Goal: Information Seeking & Learning: Check status

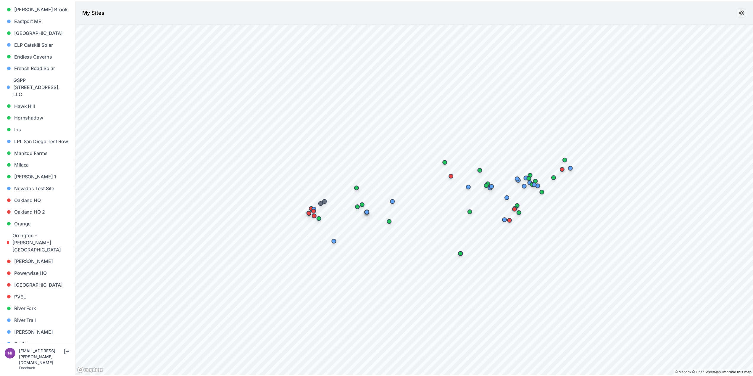
scroll to position [296, 0]
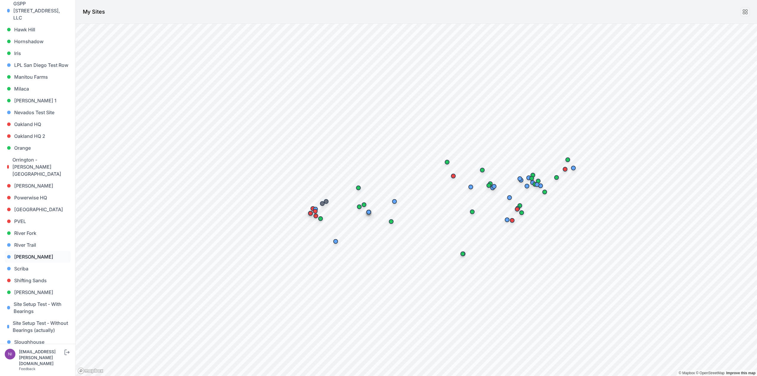
click at [22, 251] on link "[PERSON_NAME]" at bounding box center [38, 257] width 66 height 12
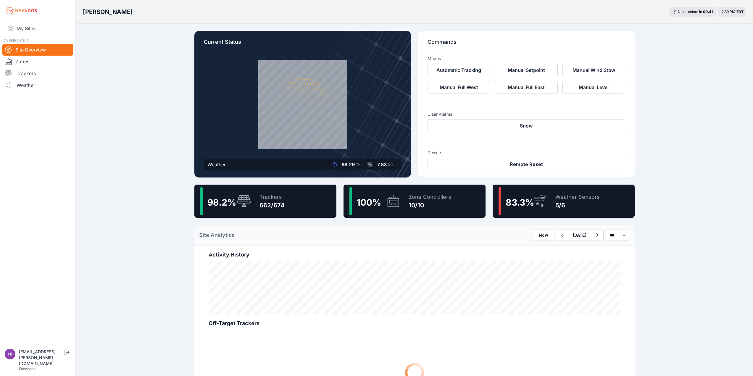
click at [294, 119] on icon at bounding box center [302, 104] width 85 height 85
click at [249, 204] on icon at bounding box center [244, 201] width 14 height 13
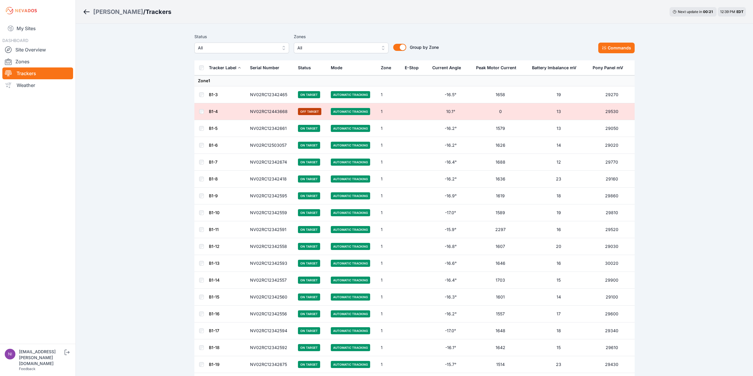
click at [304, 67] on div "Status" at bounding box center [304, 68] width 13 height 6
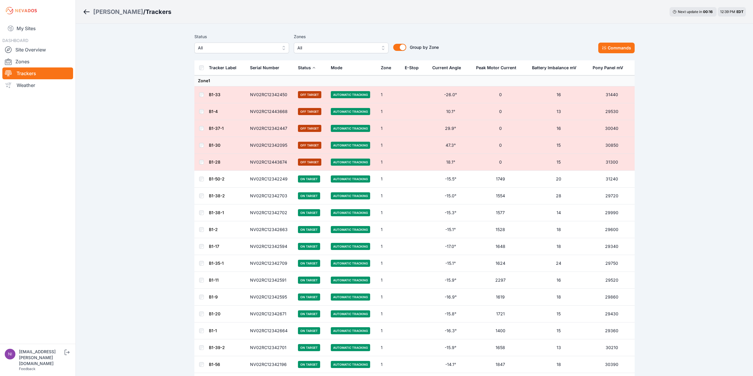
click at [304, 67] on div "Status" at bounding box center [304, 68] width 13 height 6
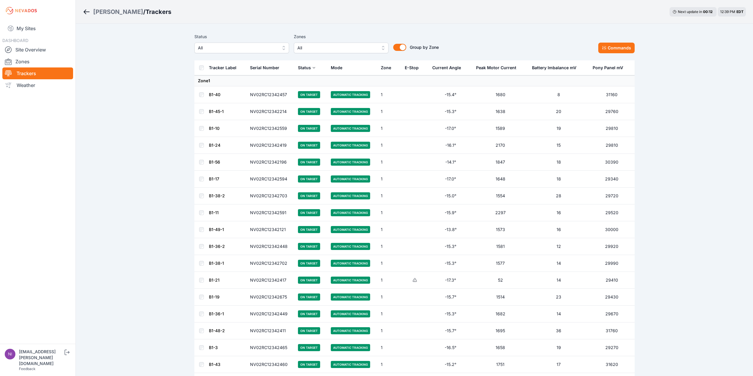
click at [232, 50] on span "All" at bounding box center [237, 47] width 79 height 7
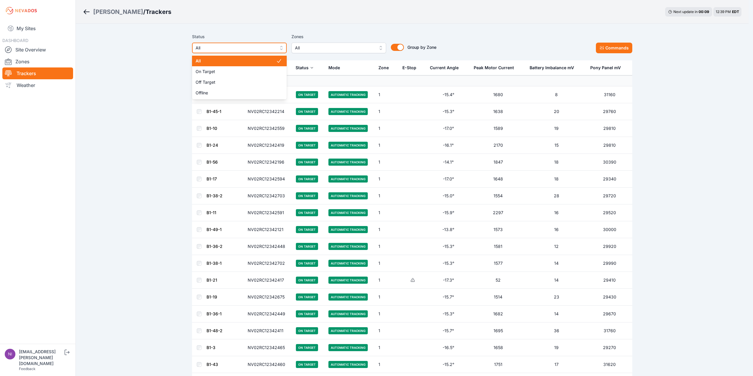
click at [232, 50] on span "All" at bounding box center [235, 47] width 79 height 7
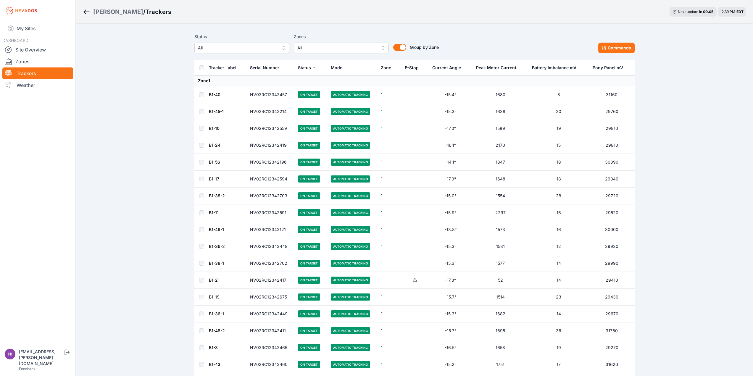
click at [213, 93] on link "B1-40" at bounding box center [215, 94] width 12 height 5
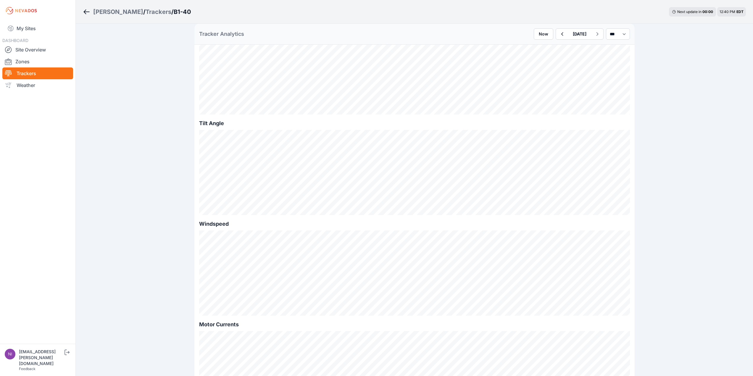
scroll to position [177, 0]
click at [86, 13] on icon "Breadcrumb" at bounding box center [86, 11] width 7 height 7
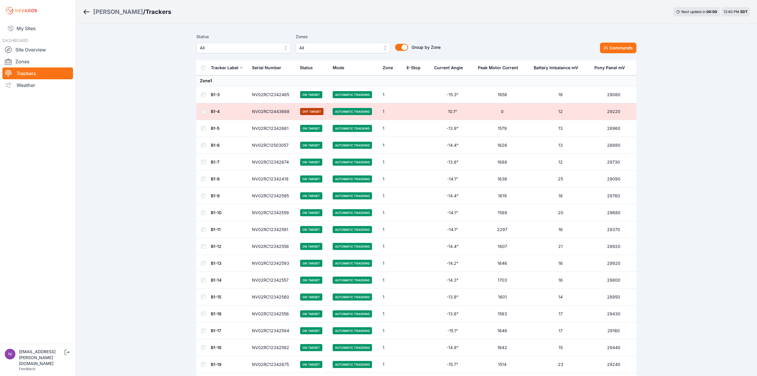
click at [269, 46] on span "All" at bounding box center [239, 47] width 79 height 7
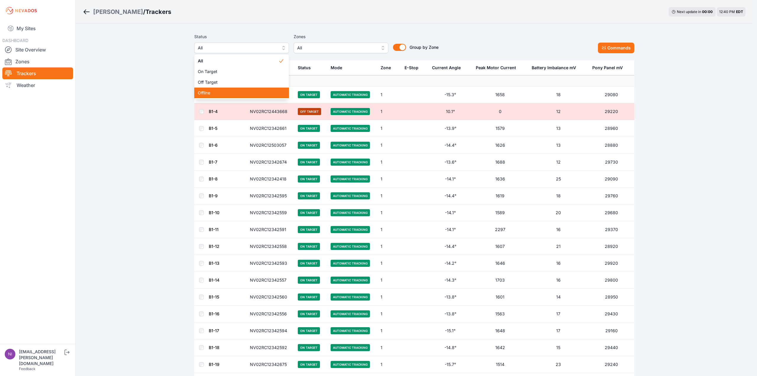
click at [268, 90] on div "Offline" at bounding box center [241, 93] width 95 height 11
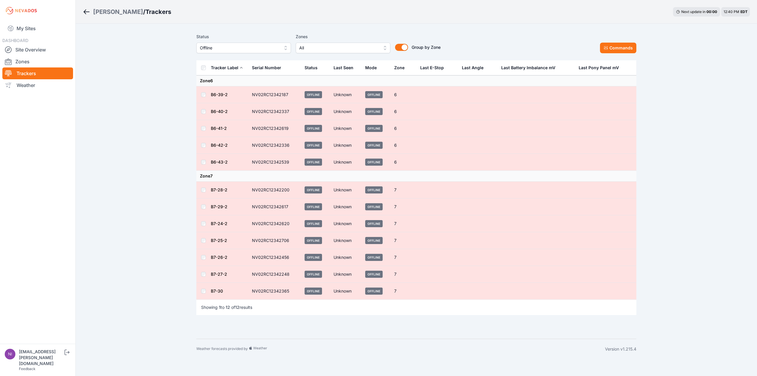
click at [239, 48] on span "Offline" at bounding box center [239, 47] width 79 height 7
click at [233, 84] on span "Off Target" at bounding box center [240, 82] width 80 height 6
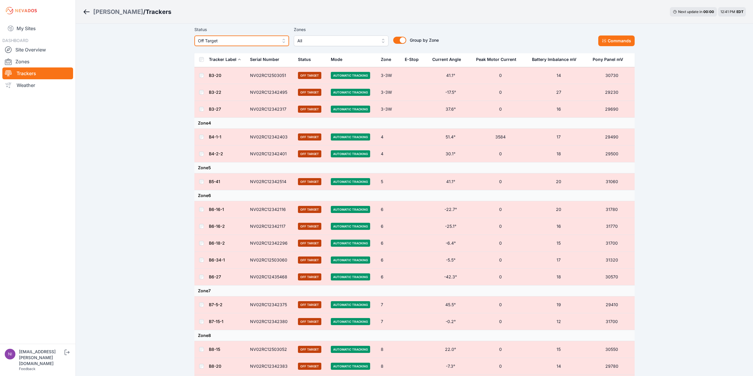
scroll to position [266, 0]
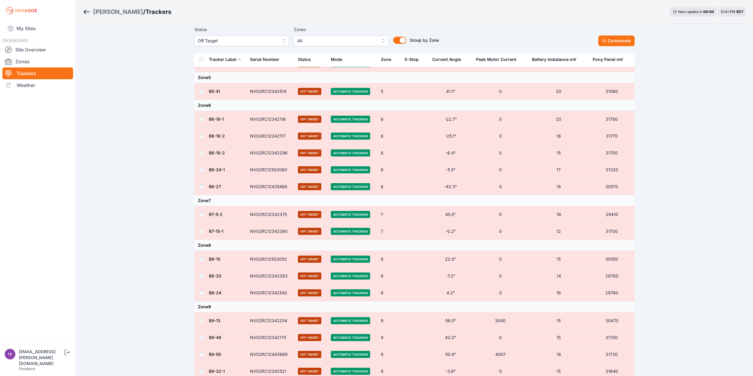
click at [269, 259] on td "NV02RC12503052" at bounding box center [270, 259] width 48 height 17
click at [214, 261] on link "B8-15" at bounding box center [214, 258] width 11 height 5
